Goal: Subscribe to service/newsletter

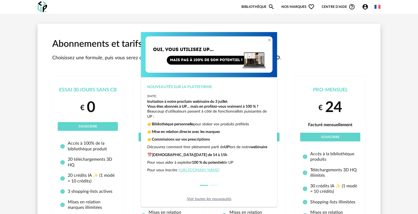
scroll to position [13, 0]
click at [211, 186] on button "dialog" at bounding box center [214, 185] width 8 height 1
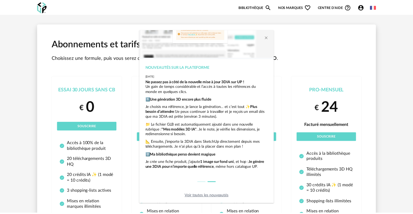
scroll to position [7, 0]
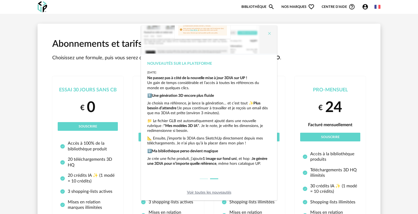
click at [268, 32] on icon "Close" at bounding box center [269, 33] width 4 height 4
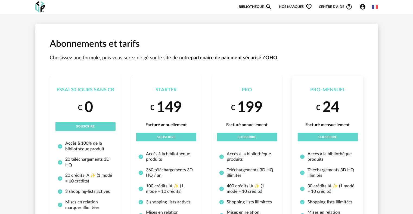
click at [341, 102] on div "€ 24" at bounding box center [328, 107] width 60 height 19
click at [334, 135] on button "Souscrire" at bounding box center [328, 137] width 60 height 9
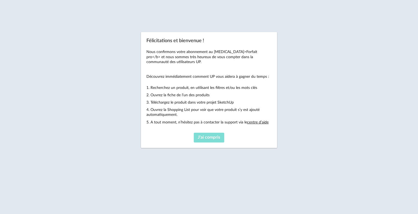
click at [206, 137] on span "J'ai compris" at bounding box center [209, 137] width 22 height 4
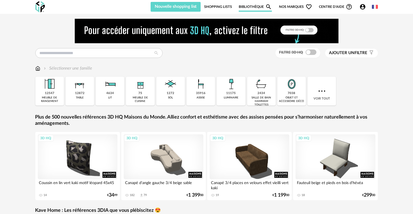
click at [409, 74] on div "Filtre 3D HQ Ajouter un filtre s Filter icon Filtrer par : Sélectionner une fam…" at bounding box center [206, 159] width 413 height 291
